Goal: Navigation & Orientation: Find specific page/section

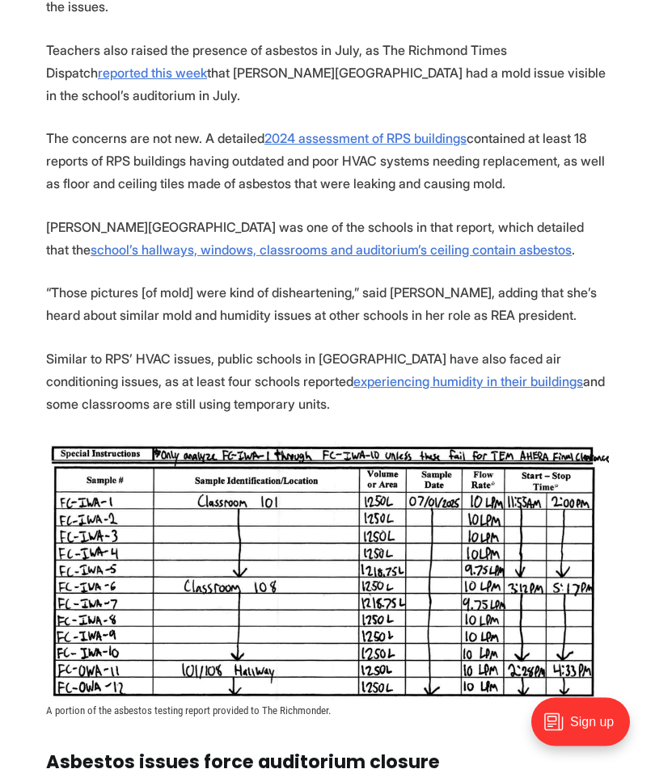
scroll to position [1559, 0]
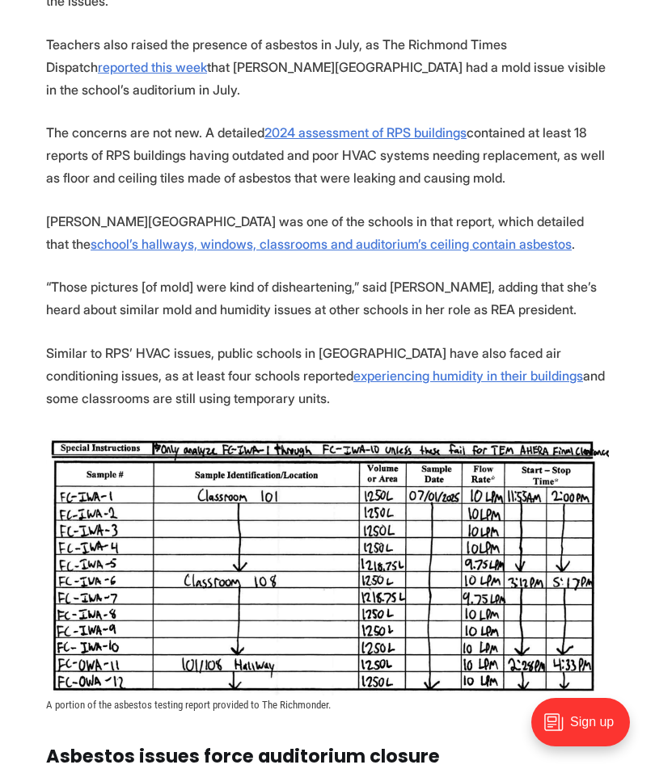
click at [168, 452] on section "For years, Andrea Bryant has had to purchase DampRid, a moisture absorber, for …" at bounding box center [327, 657] width 655 height 3222
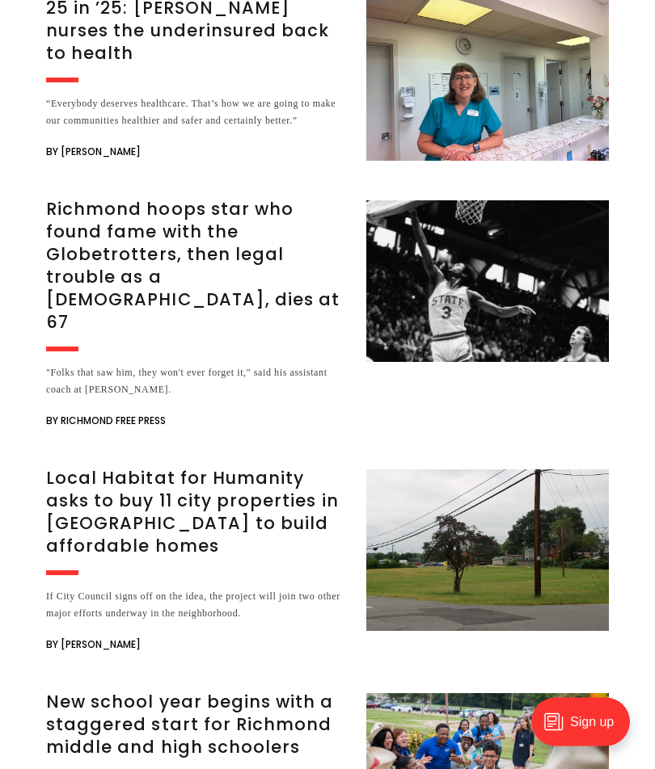
scroll to position [3983, 0]
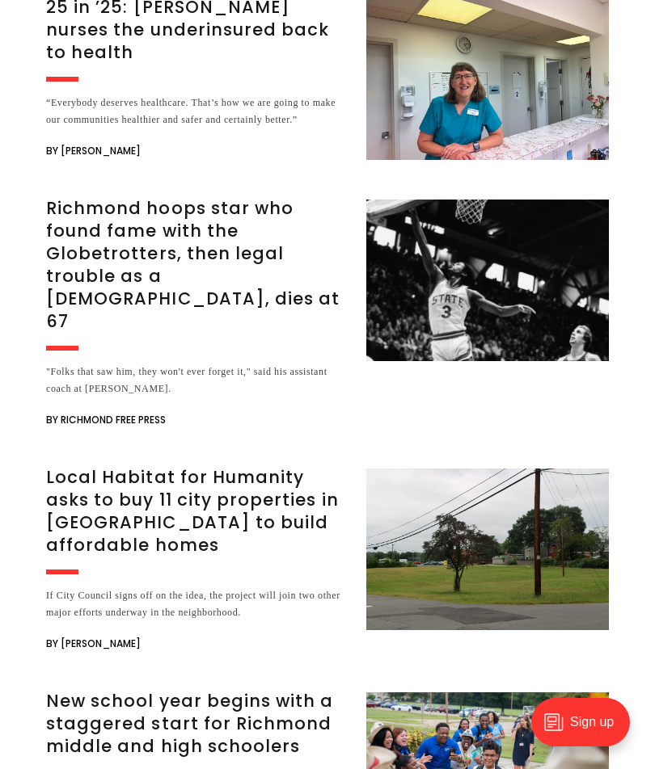
click at [245, 305] on h3 "Richmond hoops star who found fame with the Globetrotters, then legal trouble a…" at bounding box center [196, 265] width 301 height 136
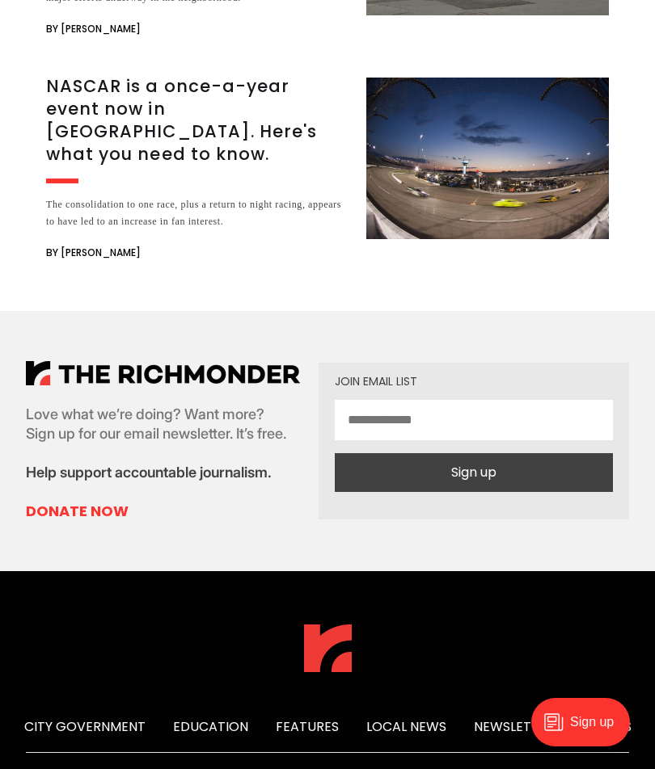
scroll to position [3368, 0]
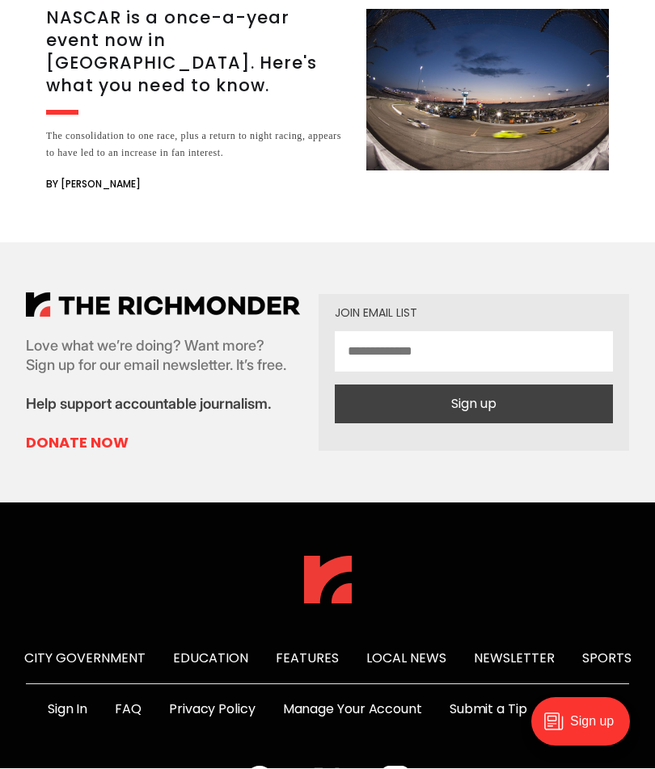
click at [613, 650] on link "Sports" at bounding box center [606, 659] width 49 height 19
click at [531, 650] on link "Newsletter" at bounding box center [514, 659] width 81 height 19
click at [319, 650] on link "Features" at bounding box center [307, 659] width 63 height 19
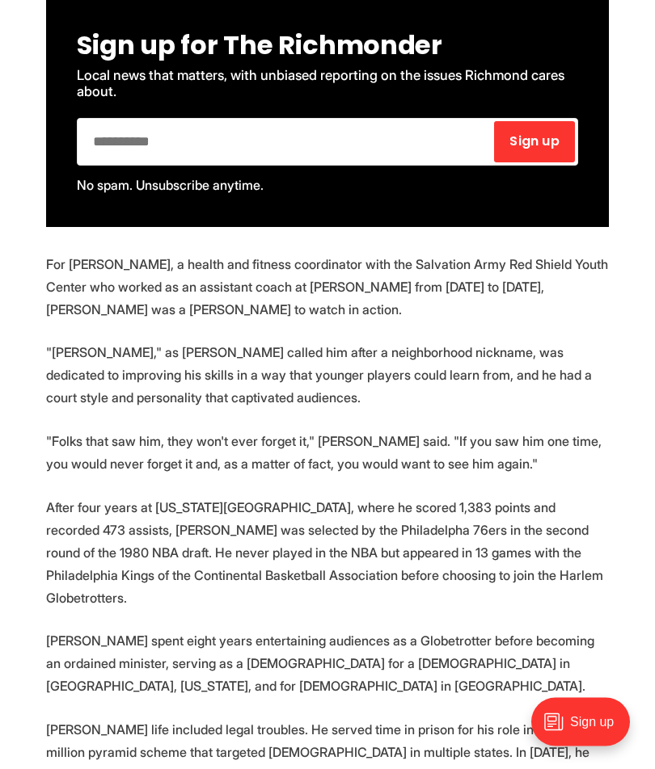
scroll to position [1151, 0]
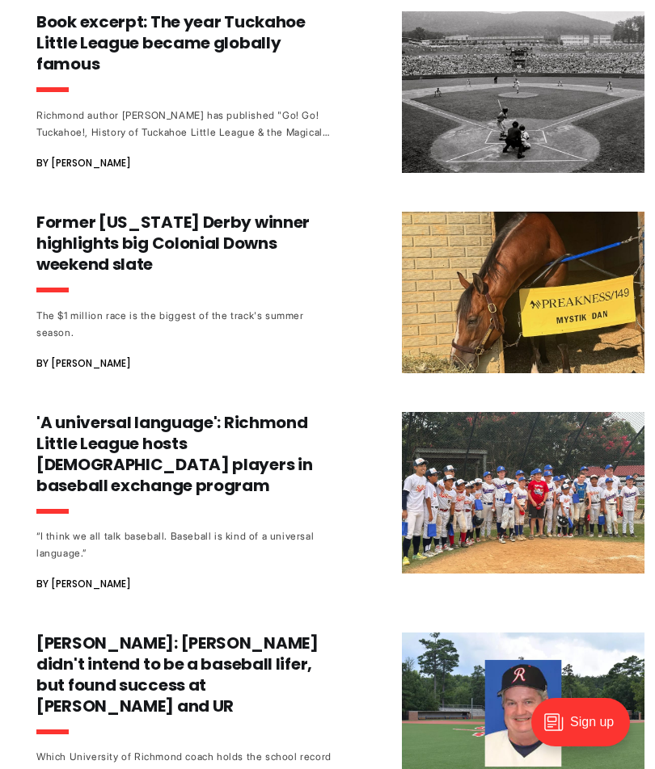
scroll to position [1308, 0]
